Goal: Find specific page/section: Find specific page/section

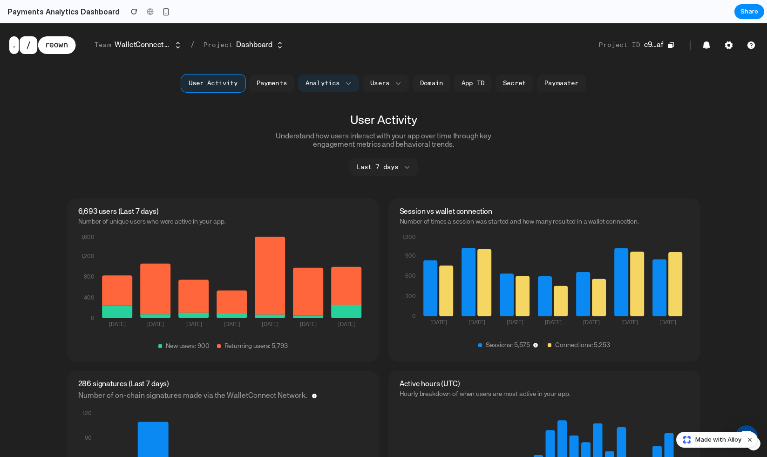
click at [278, 86] on button "Payments" at bounding box center [271, 84] width 45 height 18
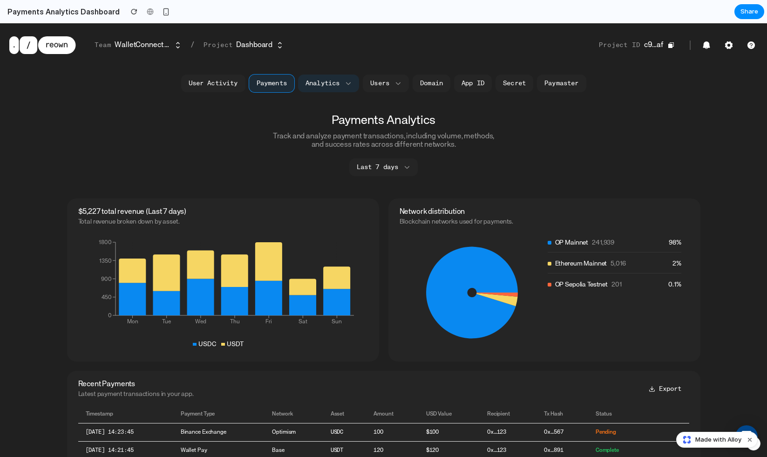
click at [384, 190] on div "Payments Analytics Track and analyze payment transactions, including volume, me…" at bounding box center [384, 410] width 652 height 590
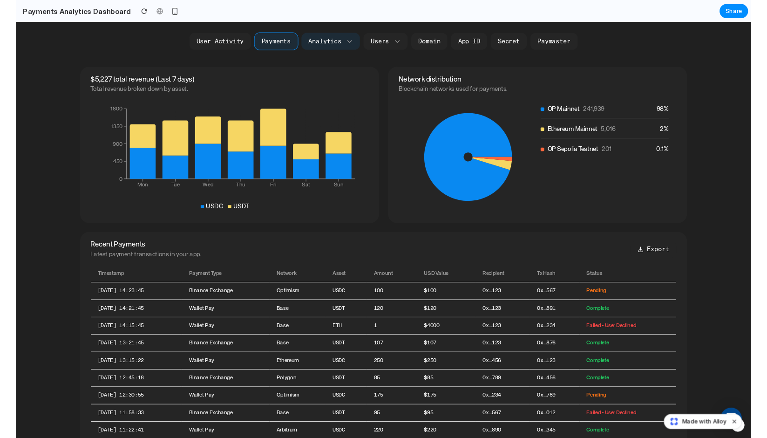
scroll to position [281, 0]
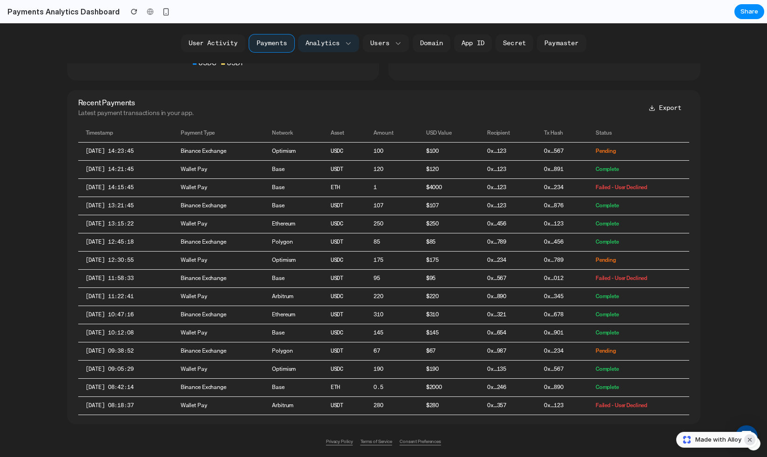
click at [750, 439] on button "Dismiss watermark" at bounding box center [749, 439] width 11 height 11
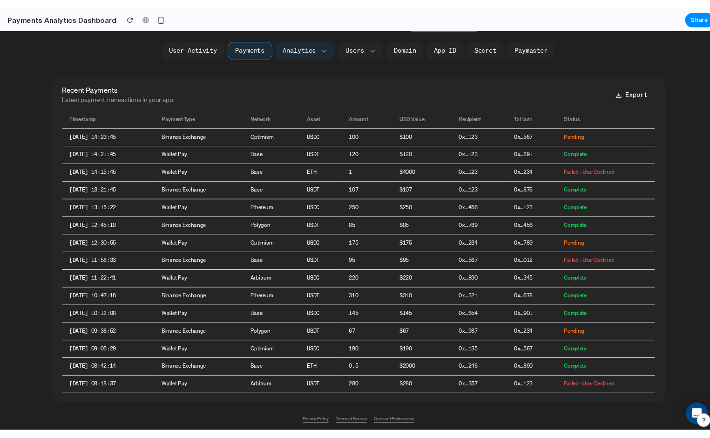
scroll to position [299, 0]
